Goal: Obtain resource: Obtain resource

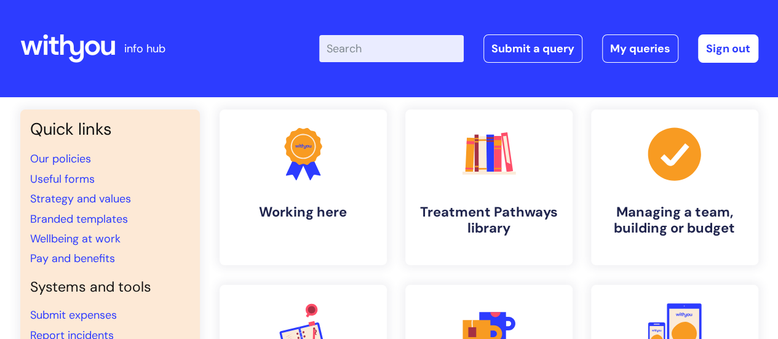
click at [401, 52] on input "Enter your search term here..." at bounding box center [391, 48] width 145 height 27
type input "P"
type input "aPPRAISAL"
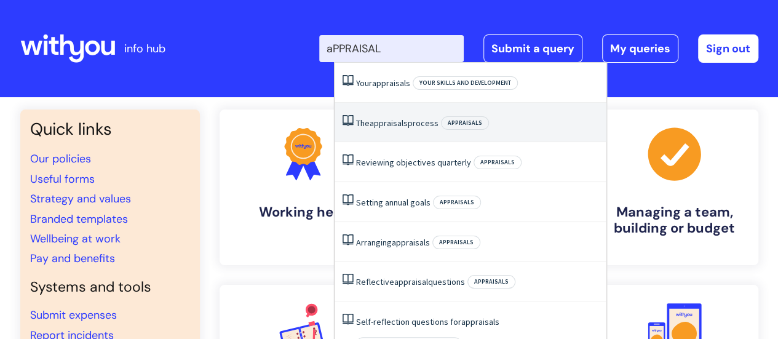
click at [435, 129] on li "The appraisals process Appraisals" at bounding box center [471, 123] width 272 height 40
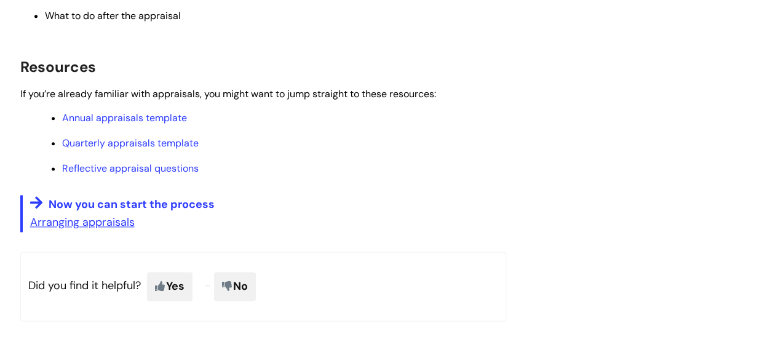
scroll to position [738, 0]
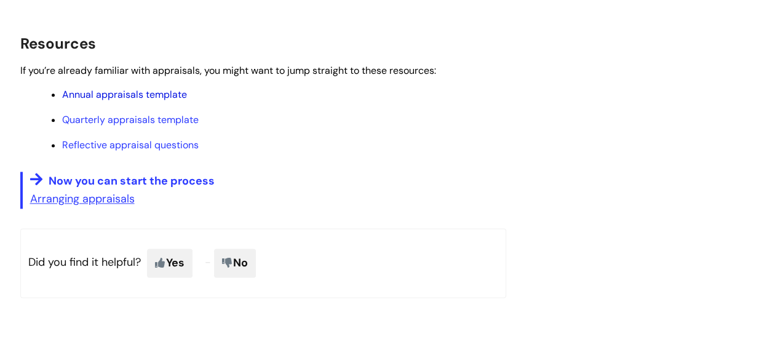
click at [140, 92] on link "Annual appraisals template" at bounding box center [124, 94] width 125 height 13
click at [121, 95] on link "Annual appraisals template" at bounding box center [124, 94] width 125 height 13
